Goal: Task Accomplishment & Management: Use online tool/utility

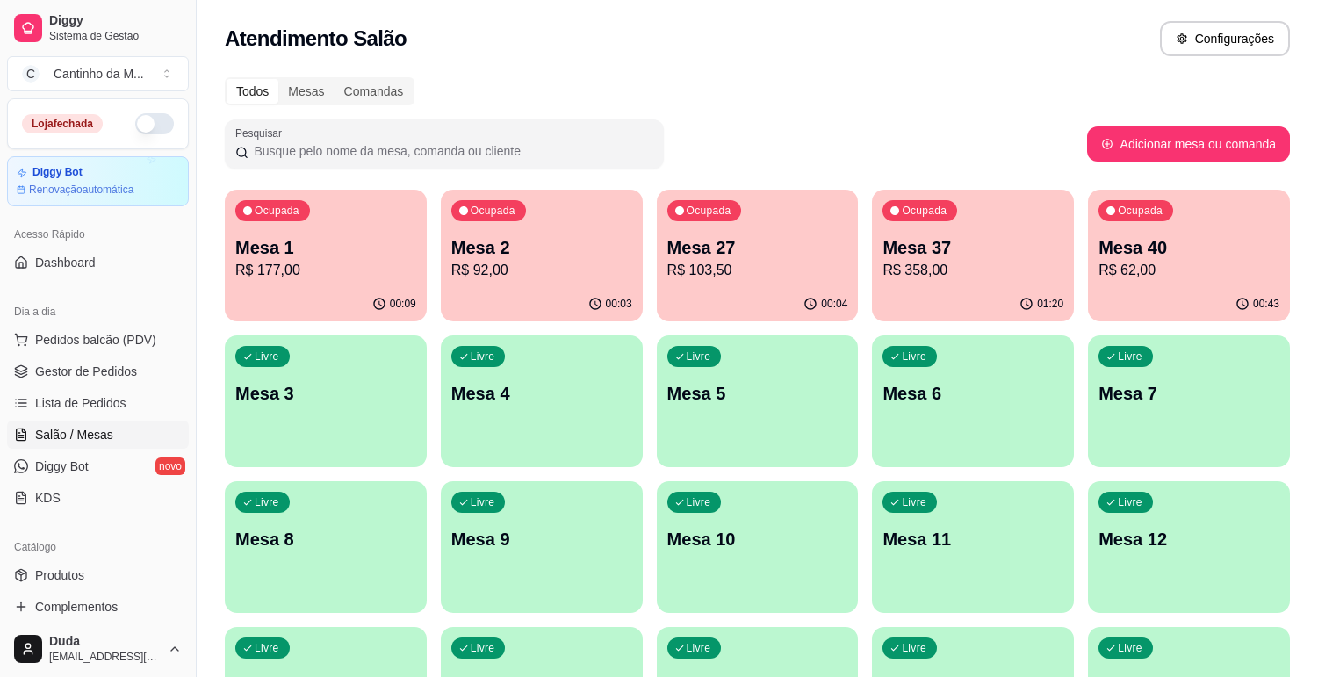
click at [72, 413] on link "Lista de Pedidos" at bounding box center [98, 403] width 182 height 28
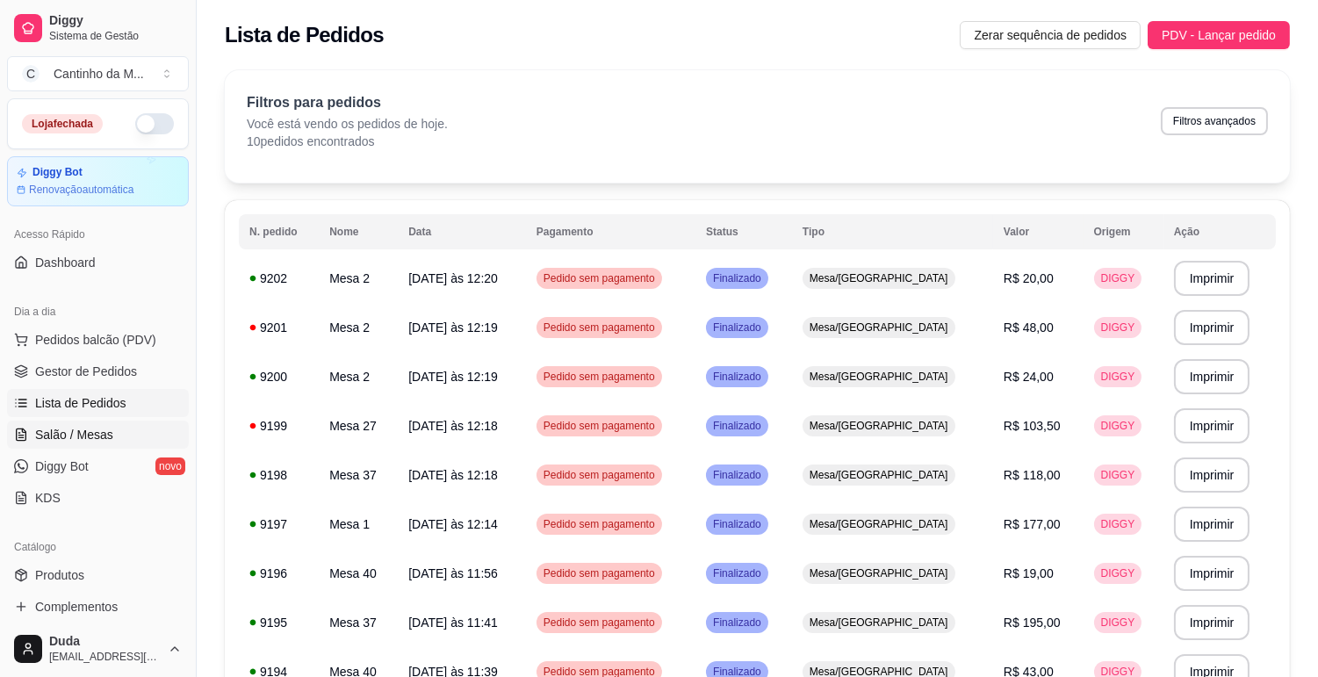
click at [71, 426] on span "Salão / Mesas" at bounding box center [74, 435] width 78 height 18
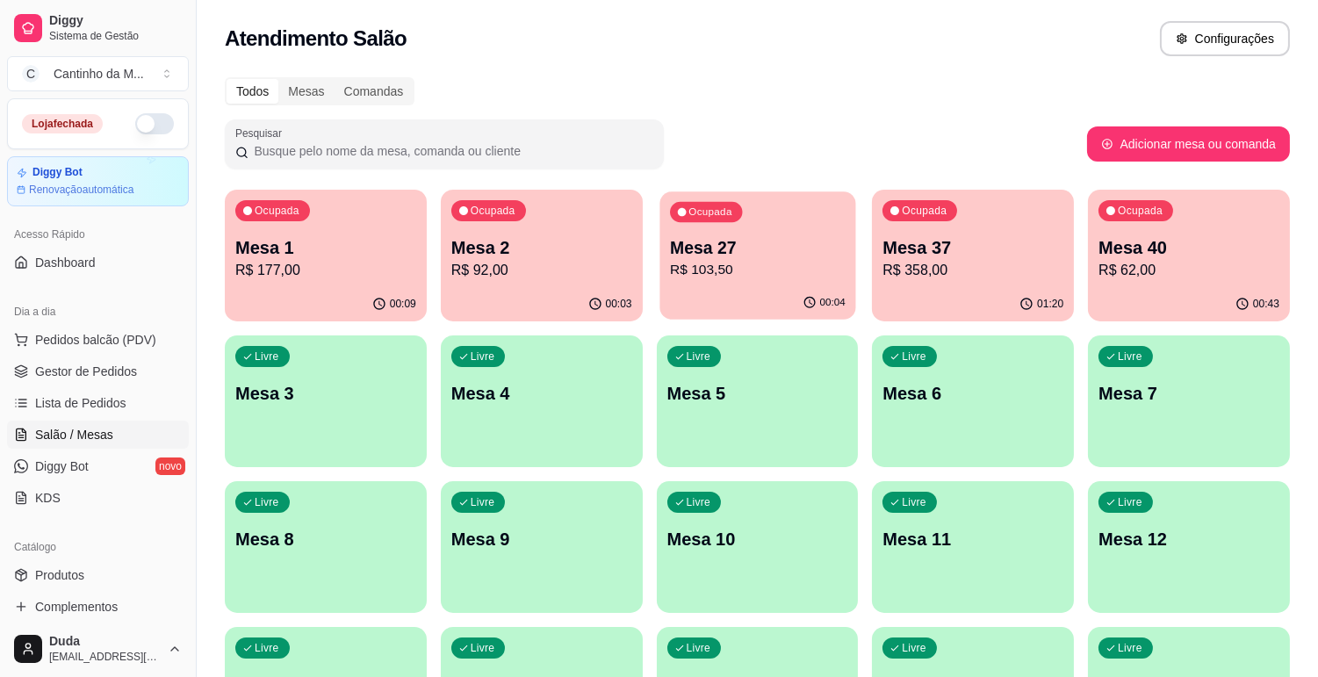
click at [690, 272] on p "R$ 103,50" at bounding box center [758, 270] width 176 height 20
click at [76, 391] on link "Lista de Pedidos" at bounding box center [98, 403] width 182 height 28
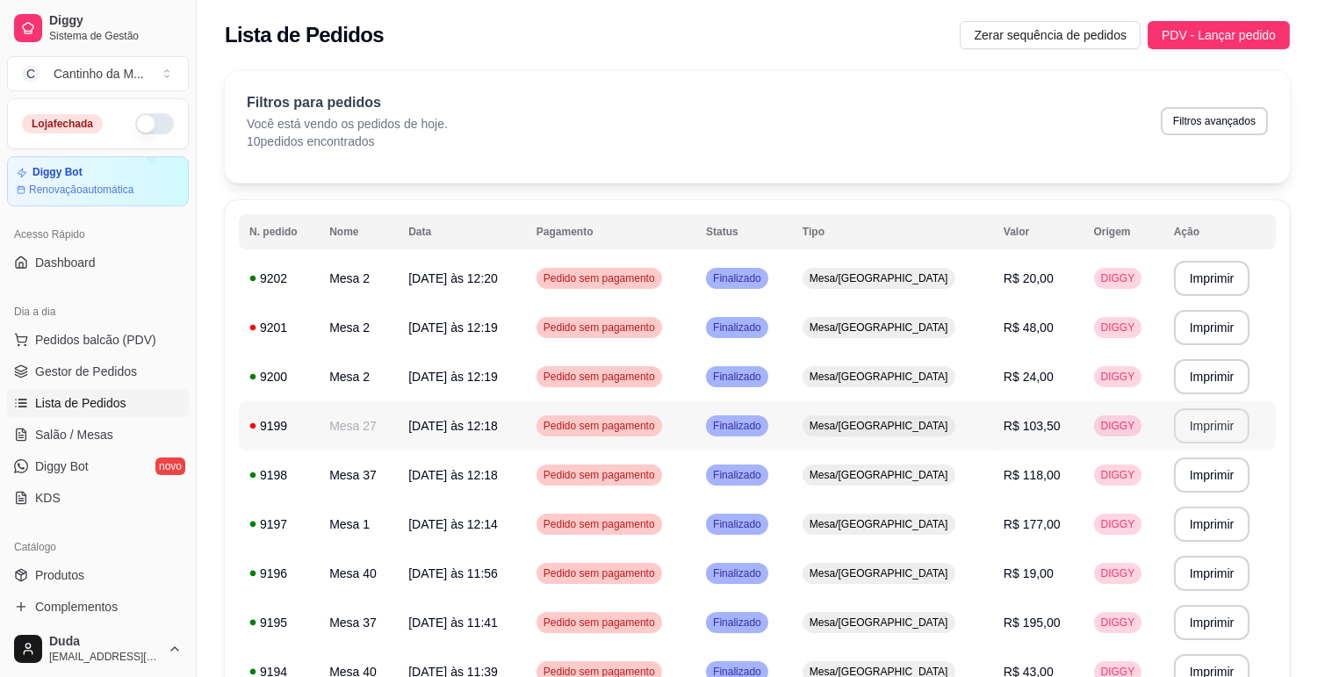
click at [1205, 424] on button "Imprimir" at bounding box center [1212, 425] width 76 height 35
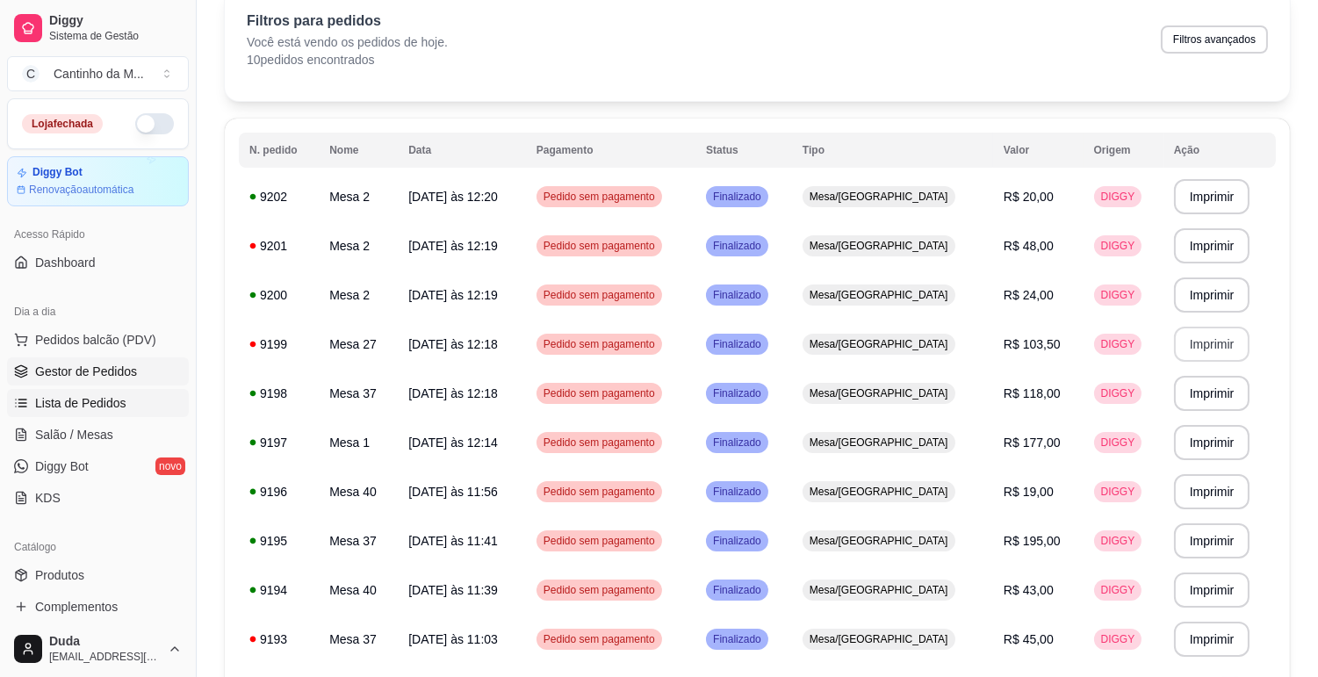
click at [48, 378] on span "Gestor de Pedidos" at bounding box center [86, 372] width 102 height 18
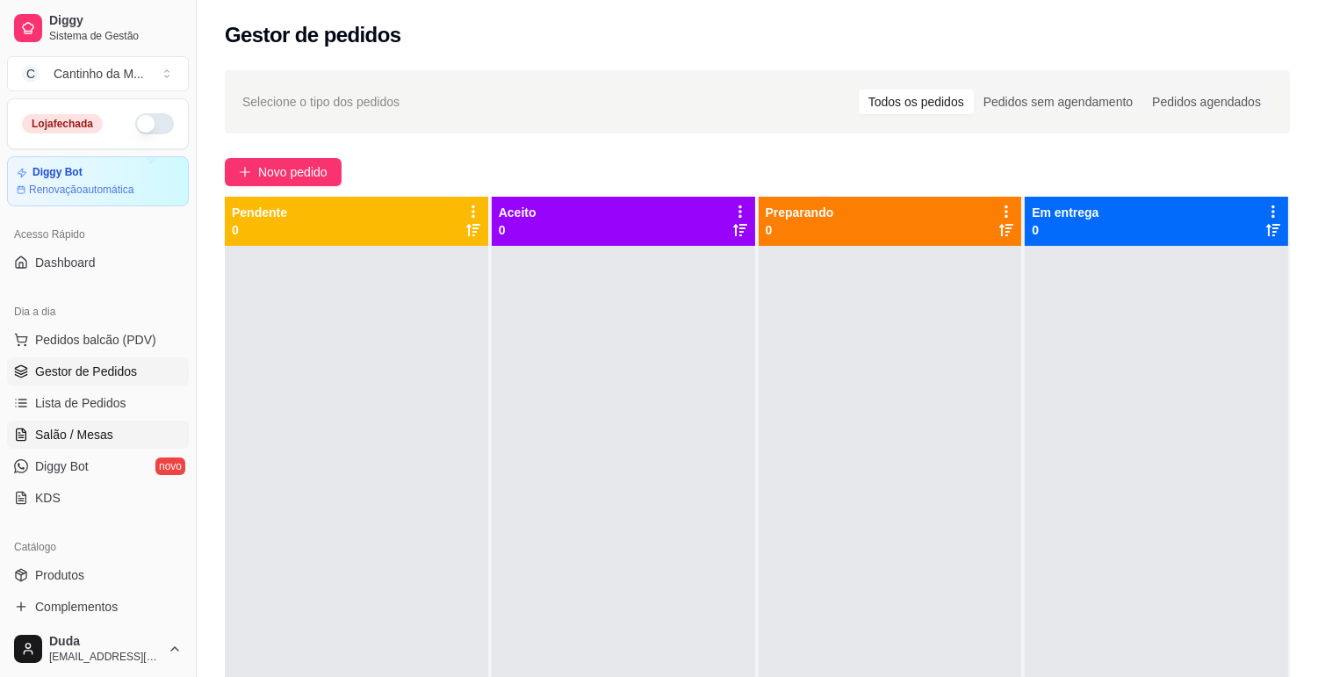
click at [81, 432] on span "Salão / Mesas" at bounding box center [74, 435] width 78 height 18
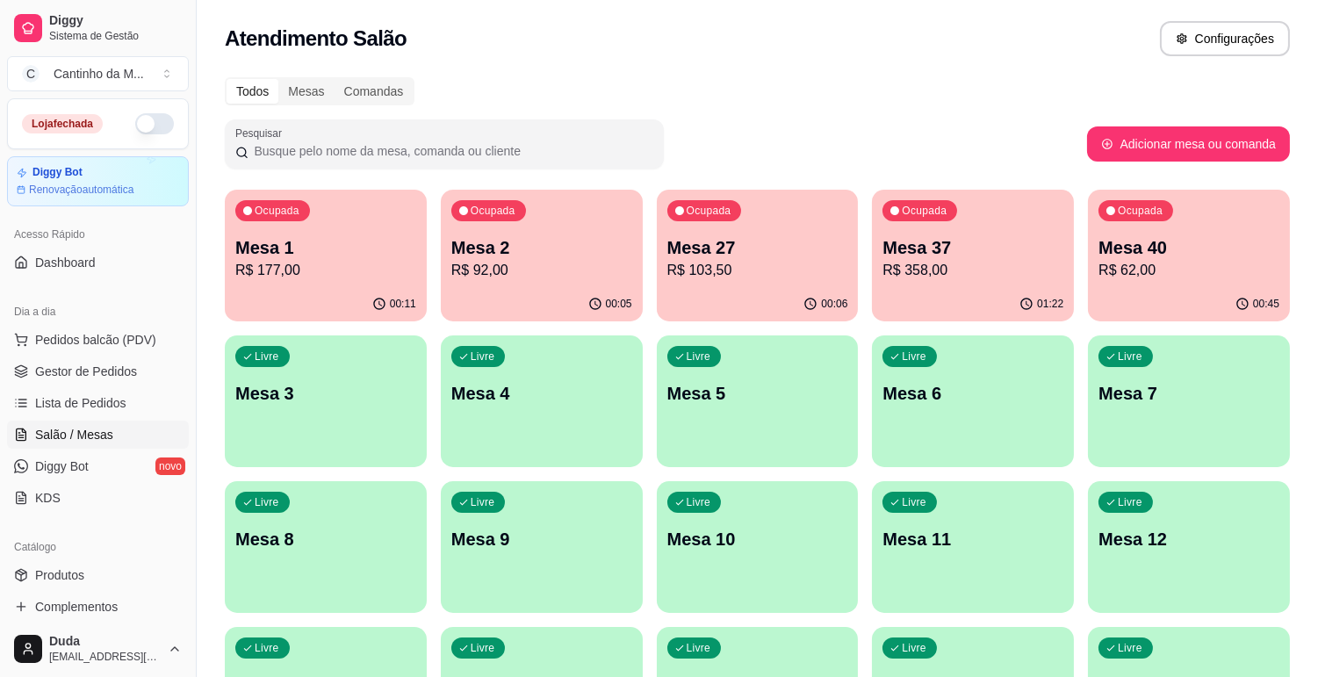
click at [1175, 244] on p "Mesa 40" at bounding box center [1188, 247] width 181 height 25
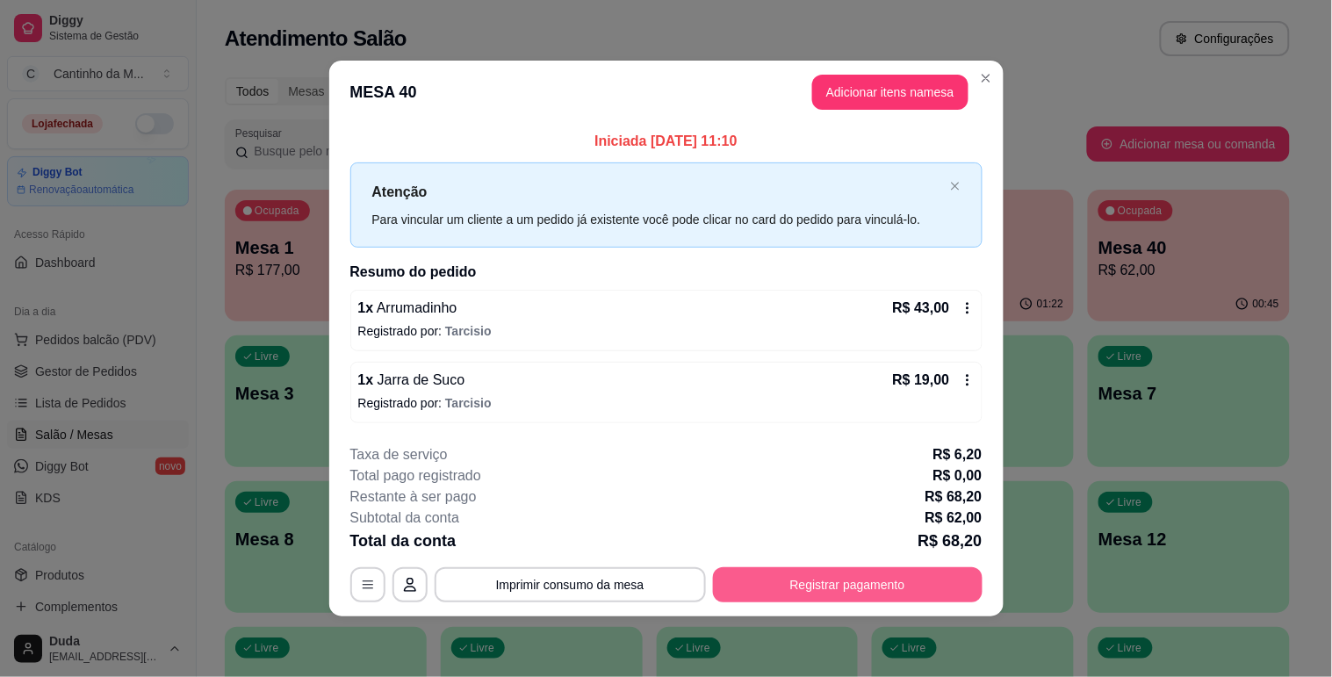
click at [827, 586] on button "Registrar pagamento" at bounding box center [848, 584] width 270 height 35
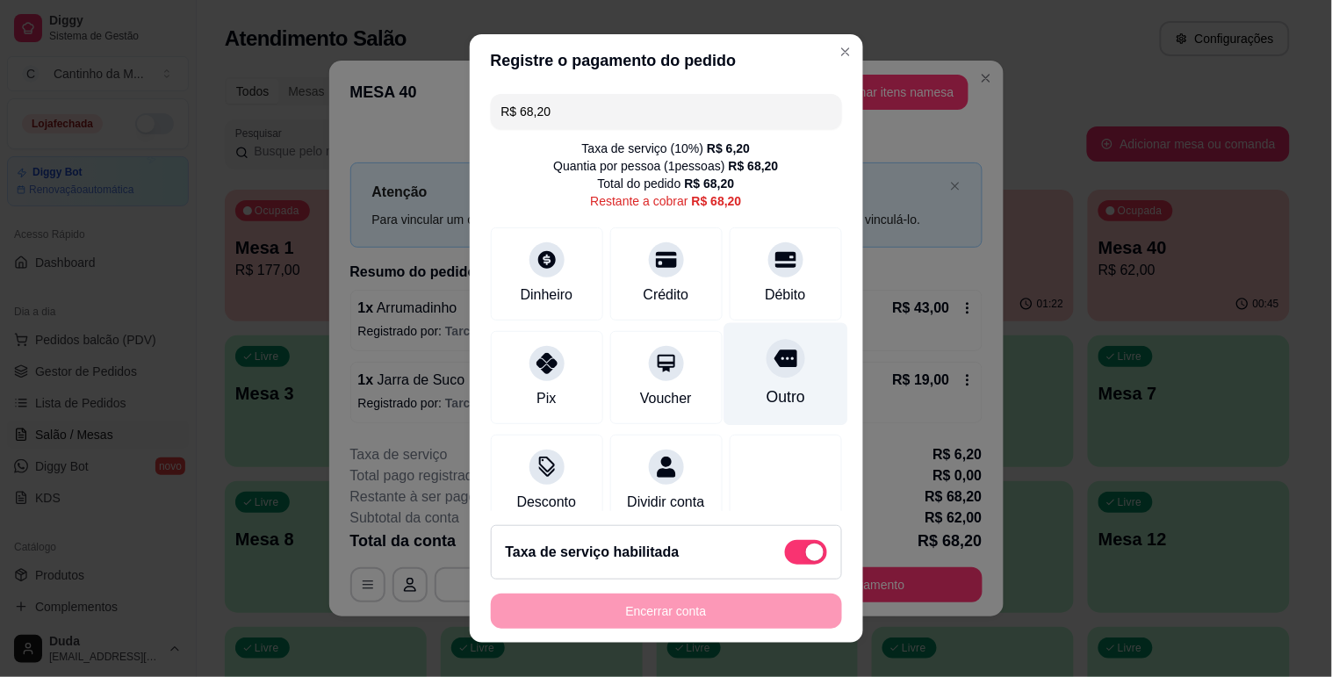
click at [781, 398] on div "Outro" at bounding box center [785, 373] width 124 height 103
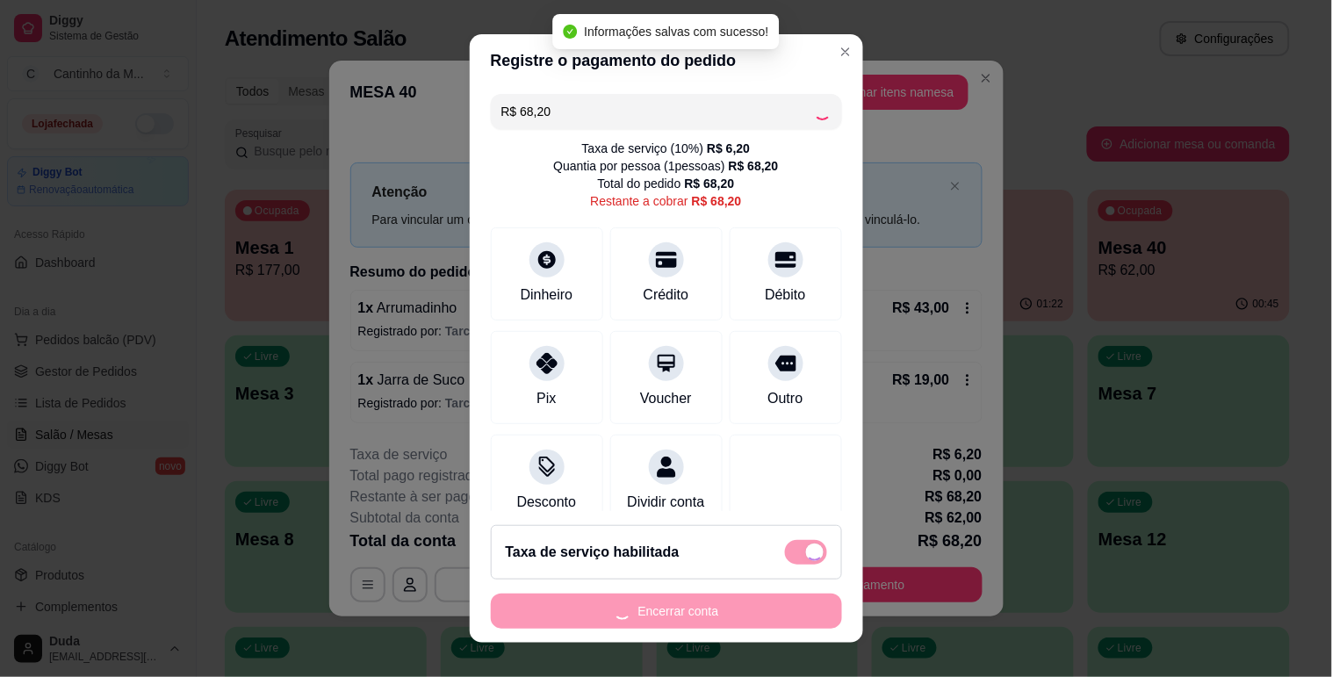
type input "R$ 0,00"
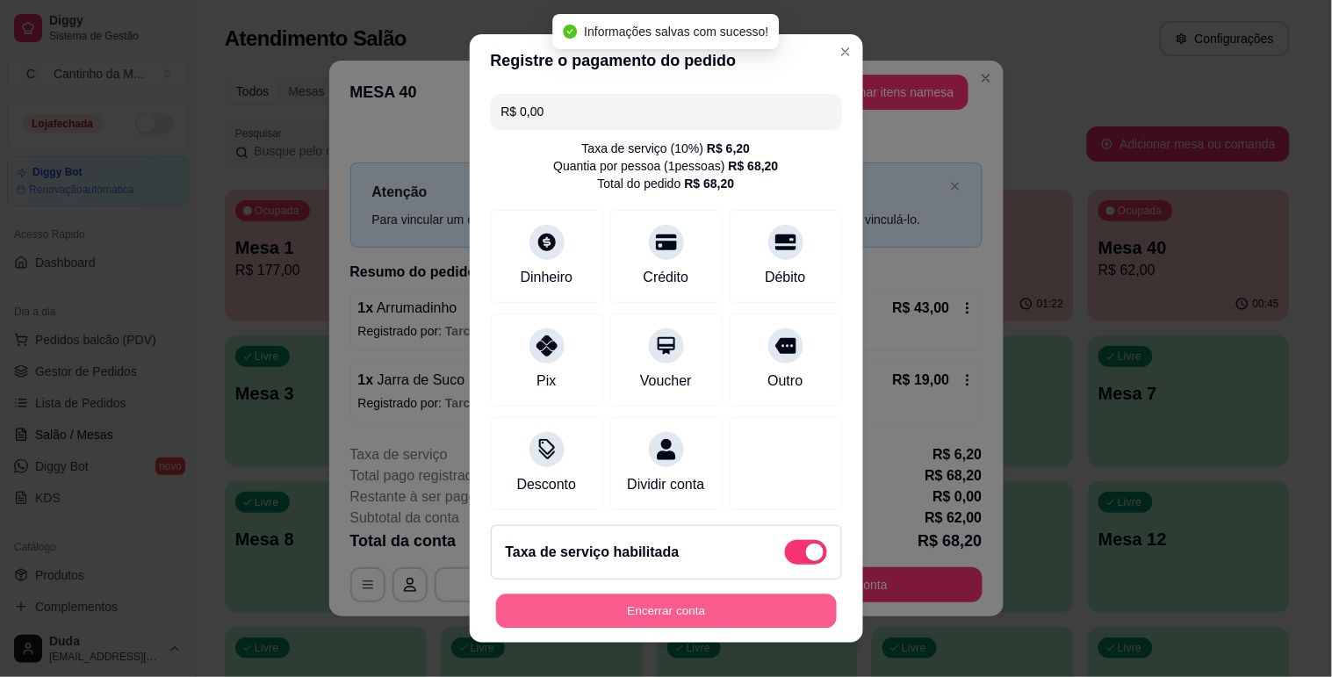
click at [672, 597] on button "Encerrar conta" at bounding box center [666, 611] width 341 height 34
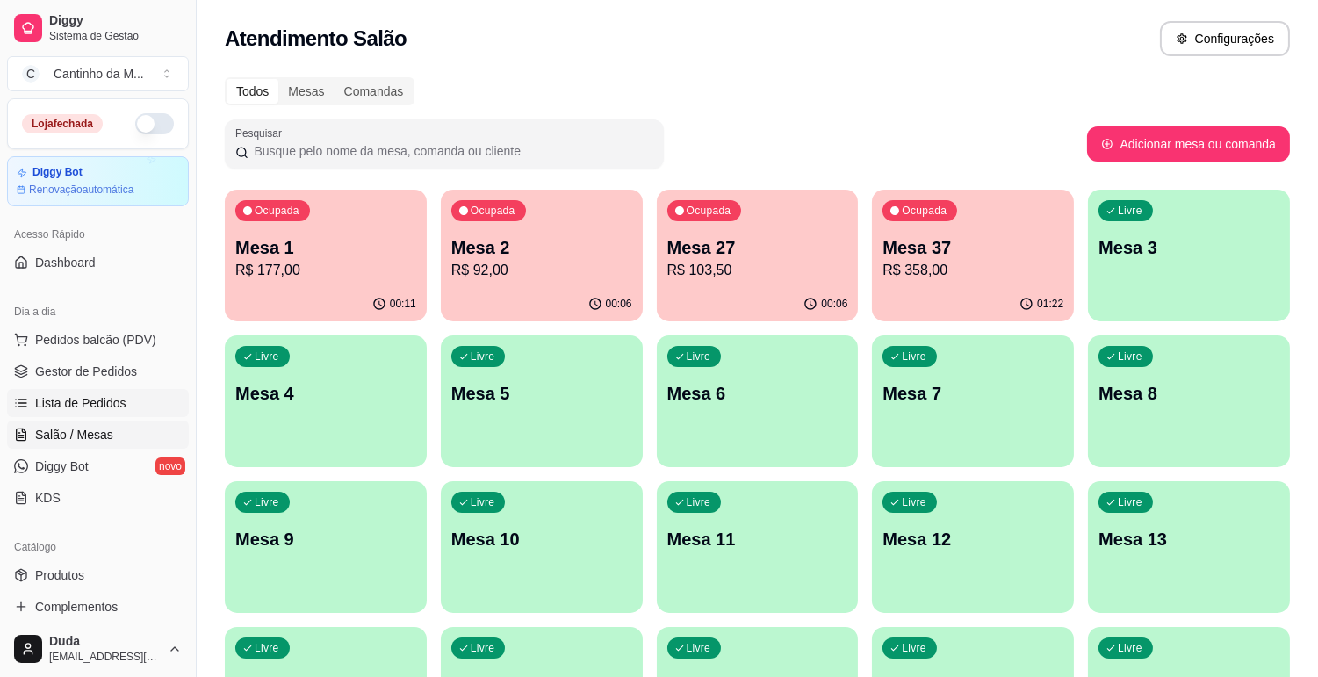
click at [125, 397] on link "Lista de Pedidos" at bounding box center [98, 403] width 182 height 28
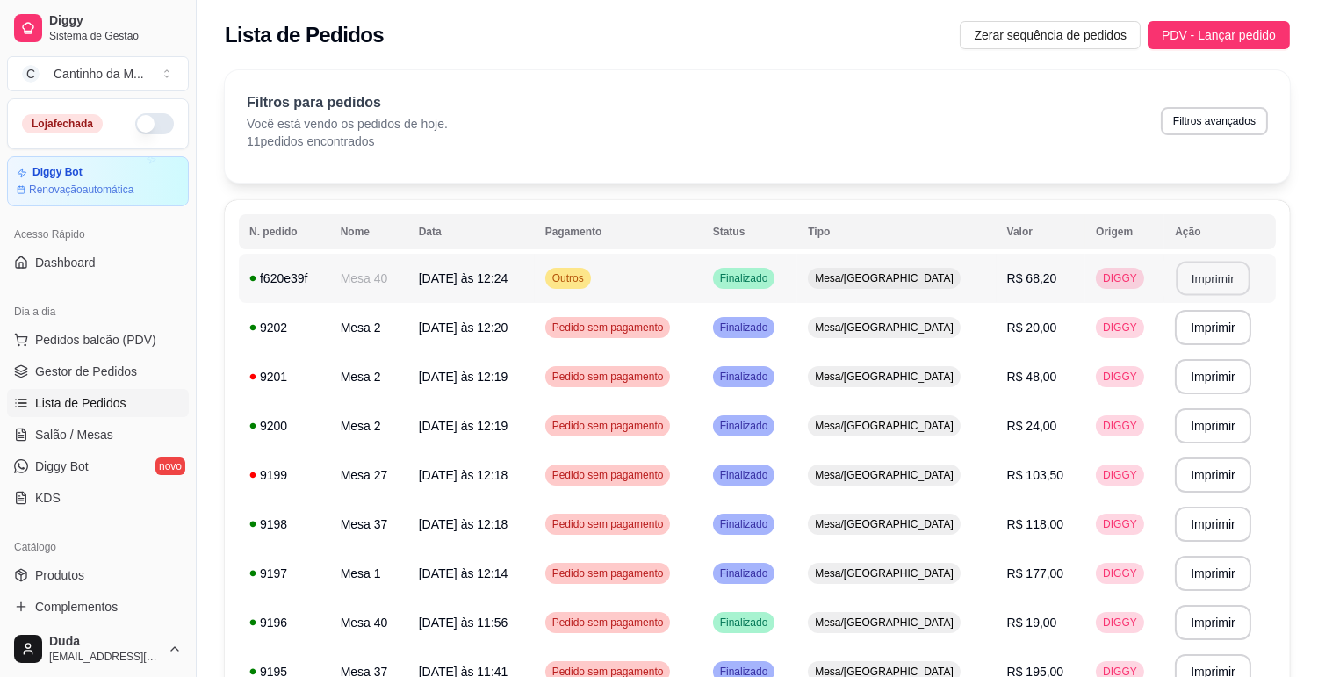
click at [1176, 277] on button "Imprimir" at bounding box center [1213, 279] width 74 height 34
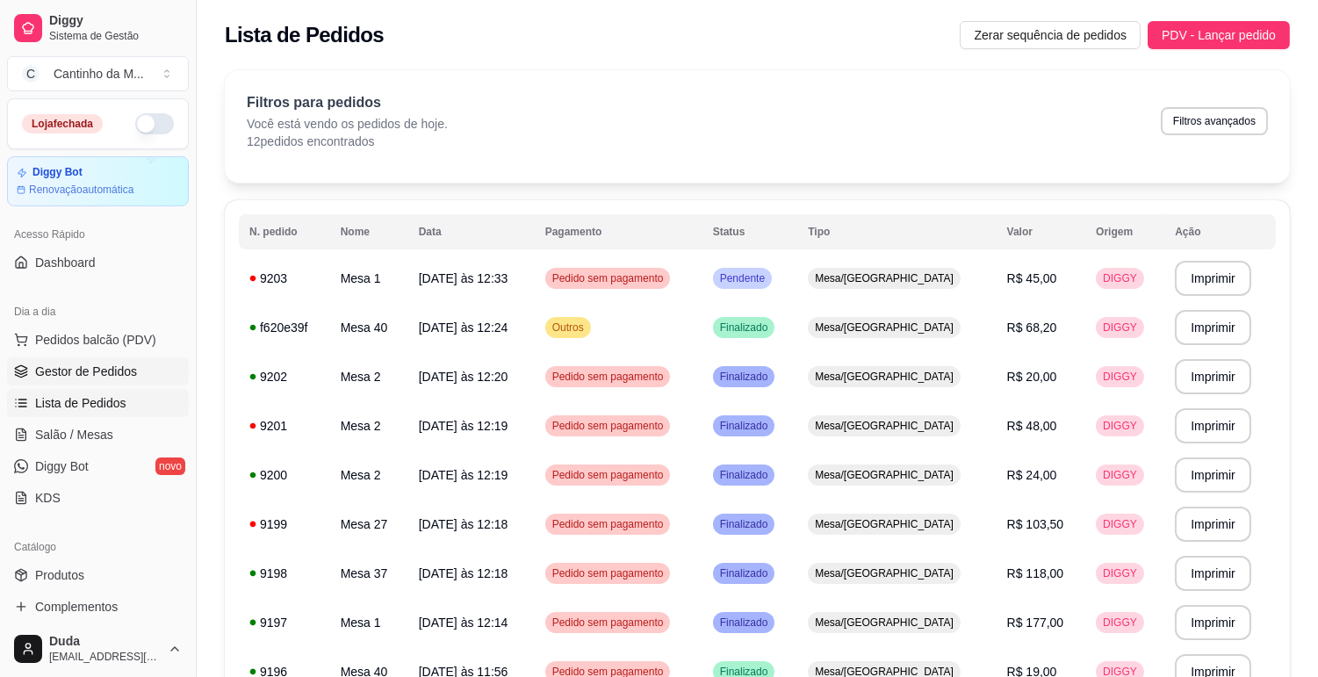
click at [95, 372] on span "Gestor de Pedidos" at bounding box center [86, 372] width 102 height 18
